Goal: Information Seeking & Learning: Learn about a topic

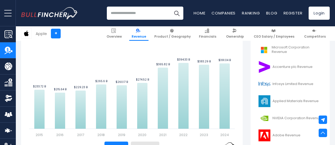
scroll to position [148, 0]
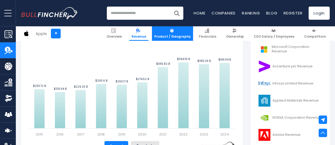
click at [174, 37] on span "Product / Geography" at bounding box center [172, 37] width 36 height 4
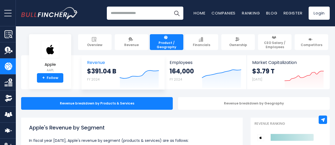
click at [106, 75] on strong "$391.04 B" at bounding box center [101, 71] width 29 height 8
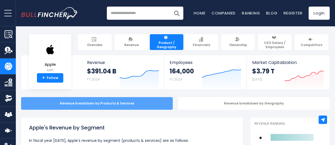
click at [123, 106] on div "Revenue breakdown by Products & Services" at bounding box center [97, 103] width 152 height 13
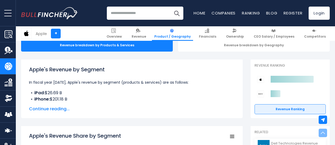
scroll to position [57, 0]
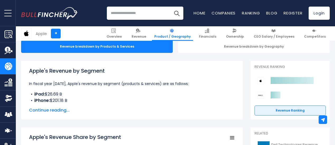
click at [62, 111] on span "Continue reading..." at bounding box center [132, 110] width 206 height 6
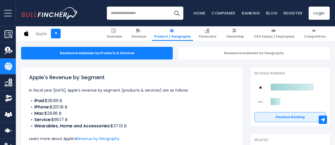
scroll to position [50, 0]
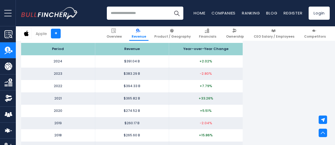
scroll to position [530, 0]
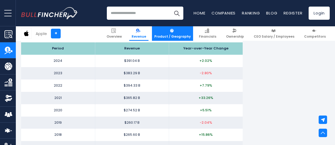
click at [183, 35] on span "Product / Geography" at bounding box center [172, 37] width 36 height 4
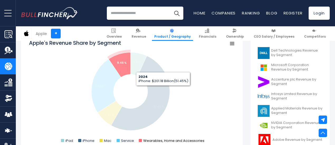
scroll to position [152, 0]
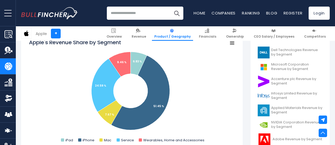
click at [230, 44] on icon "Apple's Revenue Share by Segment" at bounding box center [232, 43] width 4 height 3
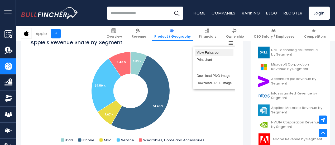
click at [212, 53] on li "View Fullscreen" at bounding box center [214, 52] width 38 height 7
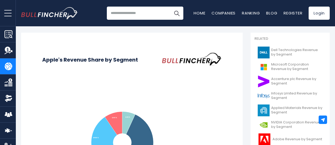
scroll to position [0, 0]
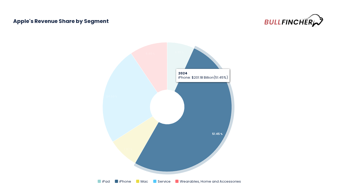
click at [205, 89] on icon "Apple's Revenue Share by Segment" at bounding box center [183, 109] width 96 height 123
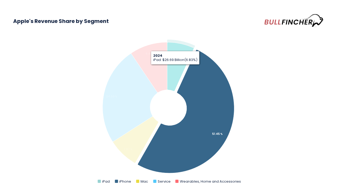
click at [175, 69] on icon "Apple's Revenue Share by Segment" at bounding box center [180, 66] width 27 height 49
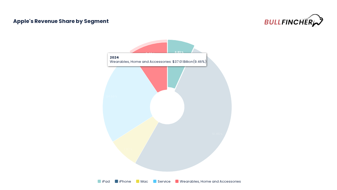
click at [158, 70] on icon "Apple's Revenue Share by Segment" at bounding box center [149, 67] width 36 height 50
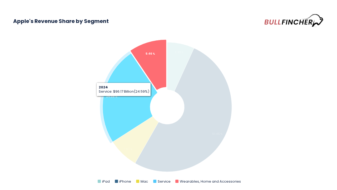
click at [124, 100] on icon "Apple's Revenue Share by Segment" at bounding box center [130, 97] width 55 height 88
